Goal: Navigation & Orientation: Find specific page/section

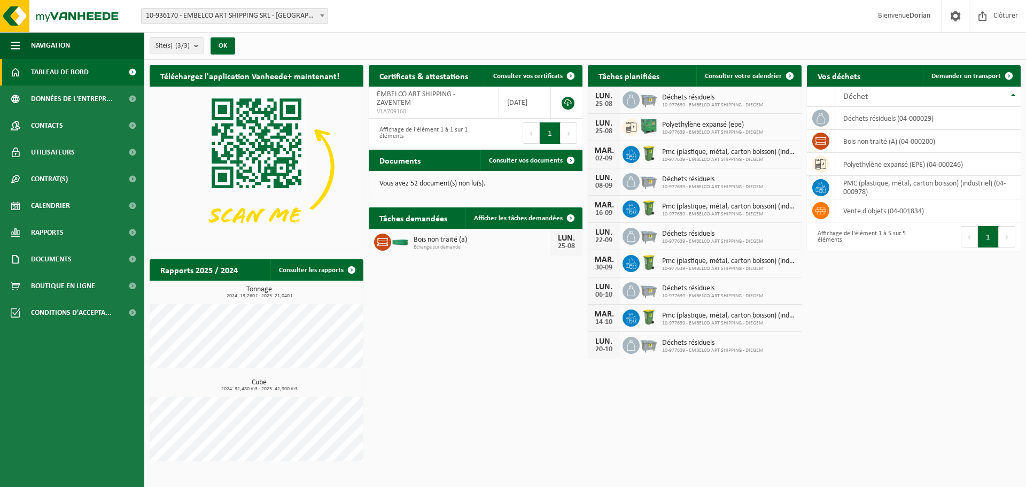
click at [100, 73] on link "Tableau de bord" at bounding box center [72, 72] width 144 height 27
click at [70, 72] on span "Tableau de bord" at bounding box center [60, 72] width 58 height 27
